Goal: Task Accomplishment & Management: Use online tool/utility

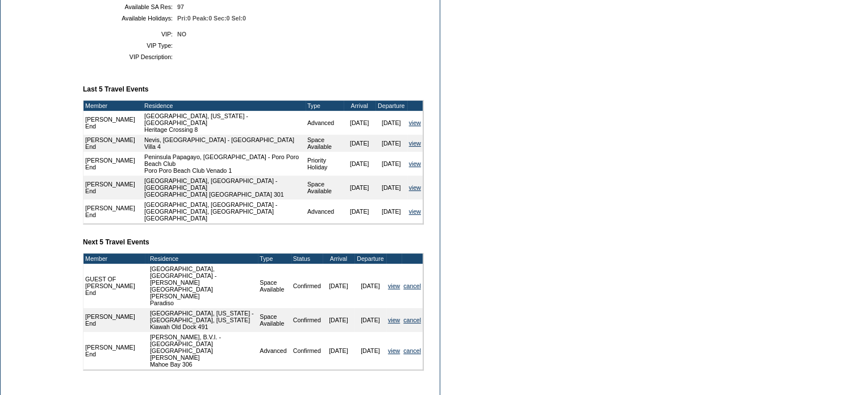
scroll to position [398, 0]
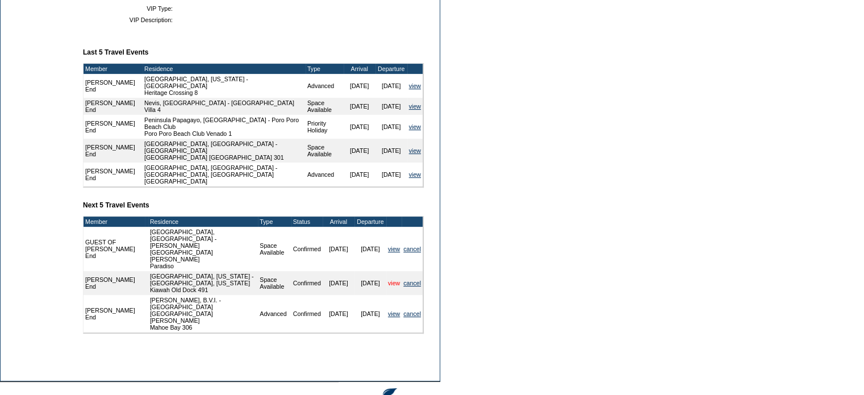
click at [393, 279] on link "view" at bounding box center [394, 282] width 12 height 7
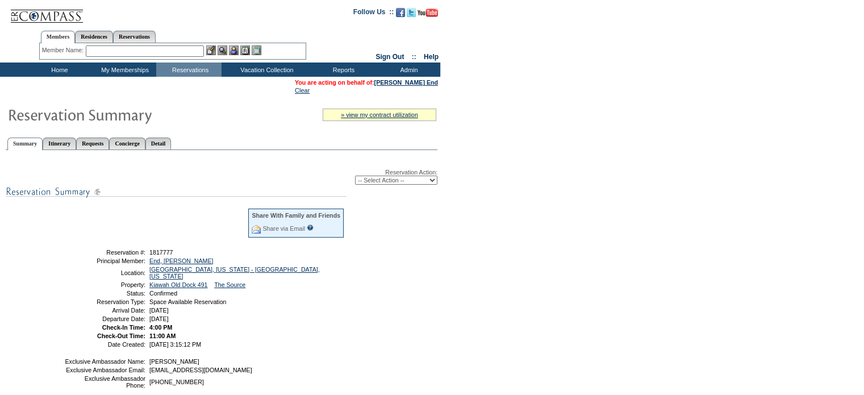
click at [127, 52] on input "text" at bounding box center [145, 50] width 118 height 11
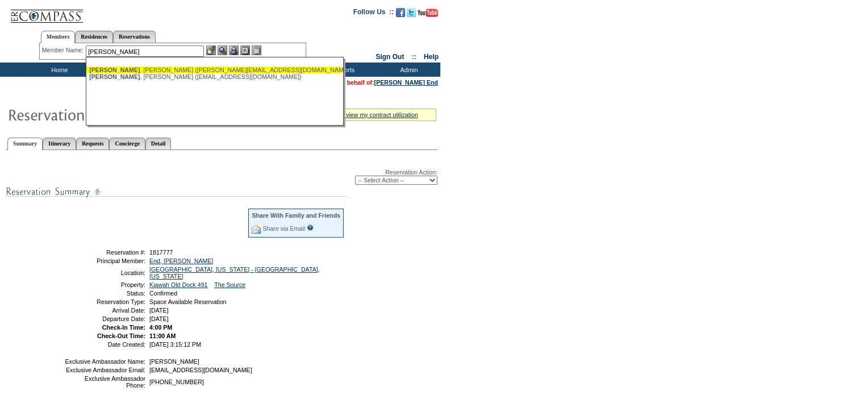
click at [122, 70] on div "[PERSON_NAME] ([PERSON_NAME][EMAIL_ADDRESS][DOMAIN_NAME])" at bounding box center [214, 69] width 250 height 7
type input "Stangl, Mike (mike@sdevcorp.com)"
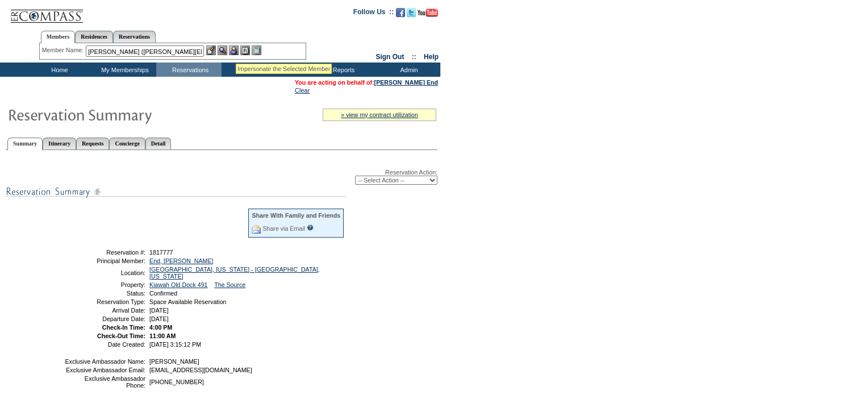
click at [236, 49] on img at bounding box center [234, 50] width 10 height 10
click at [227, 51] on img at bounding box center [223, 50] width 10 height 10
